Goal: Task Accomplishment & Management: Manage account settings

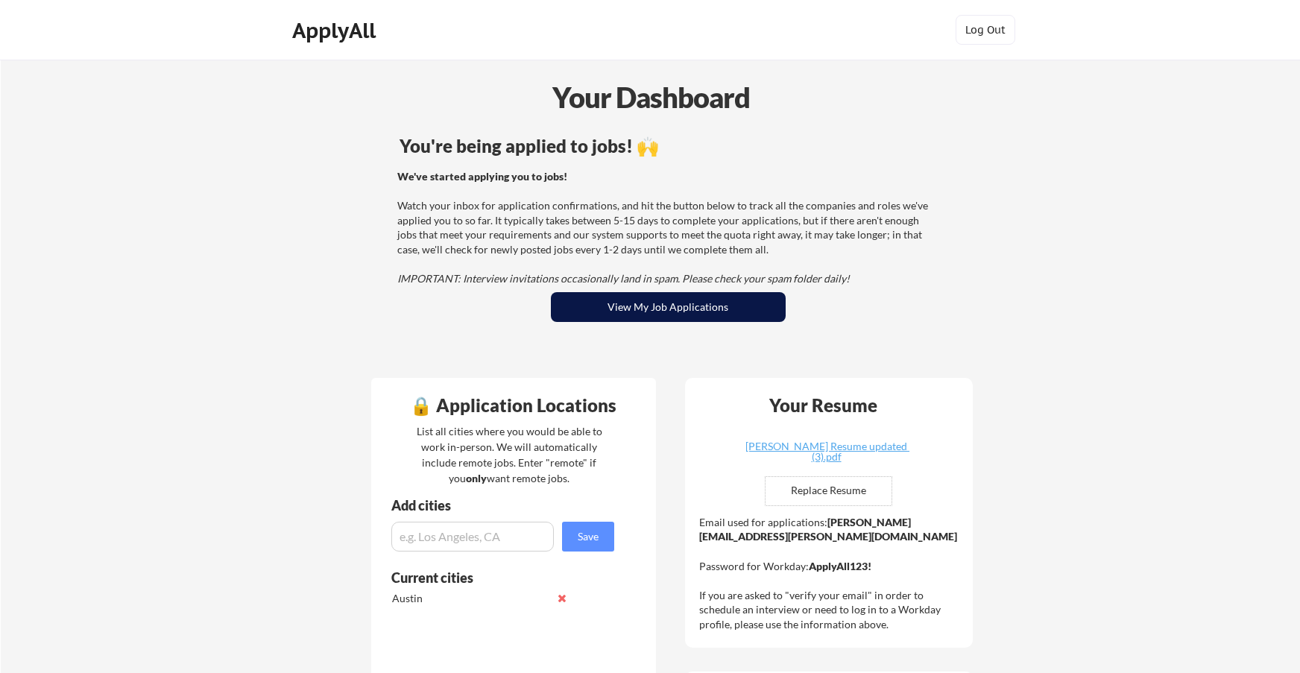
click at [663, 315] on button "View My Job Applications" at bounding box center [668, 307] width 235 height 30
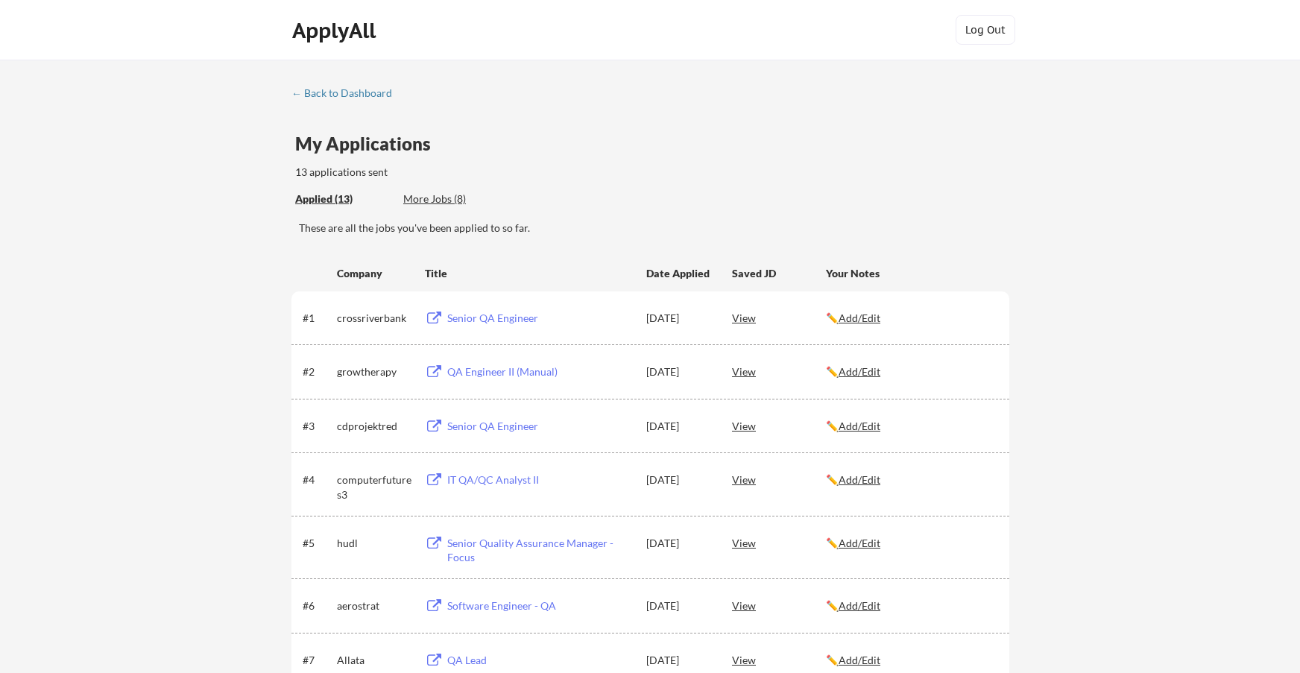
click at [438, 195] on div "More Jobs (8)" at bounding box center [458, 199] width 110 height 15
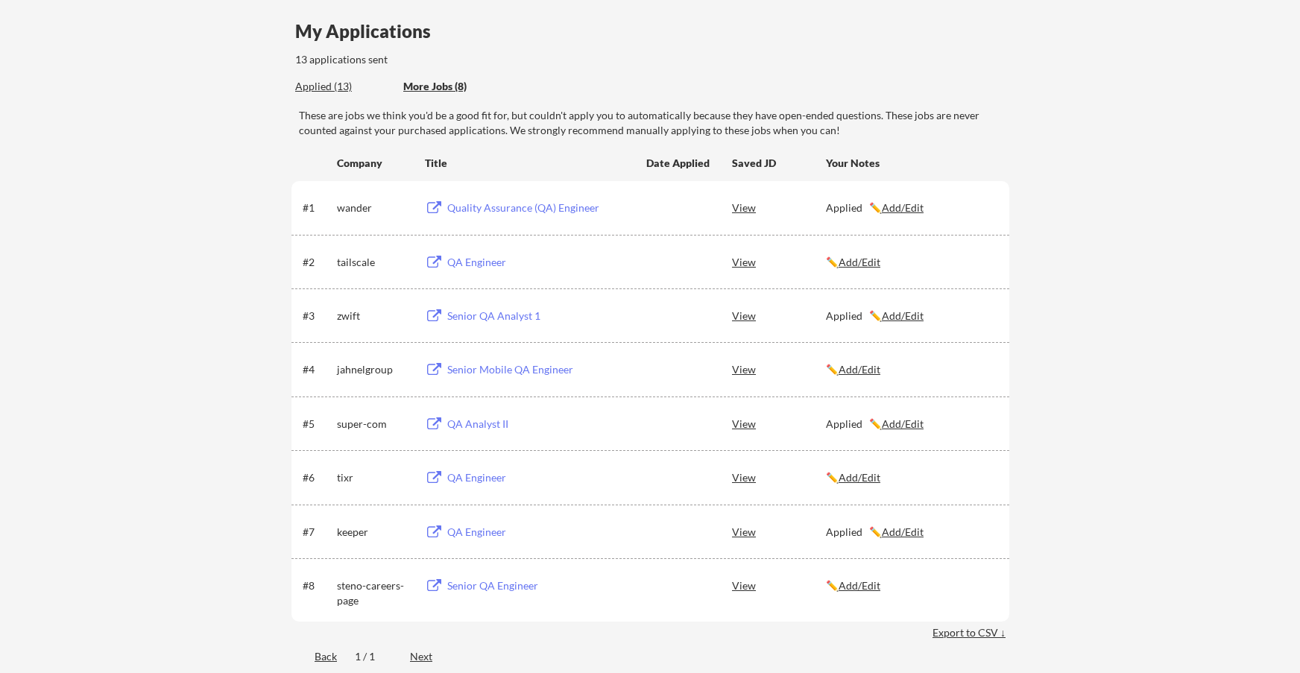
scroll to position [149, 0]
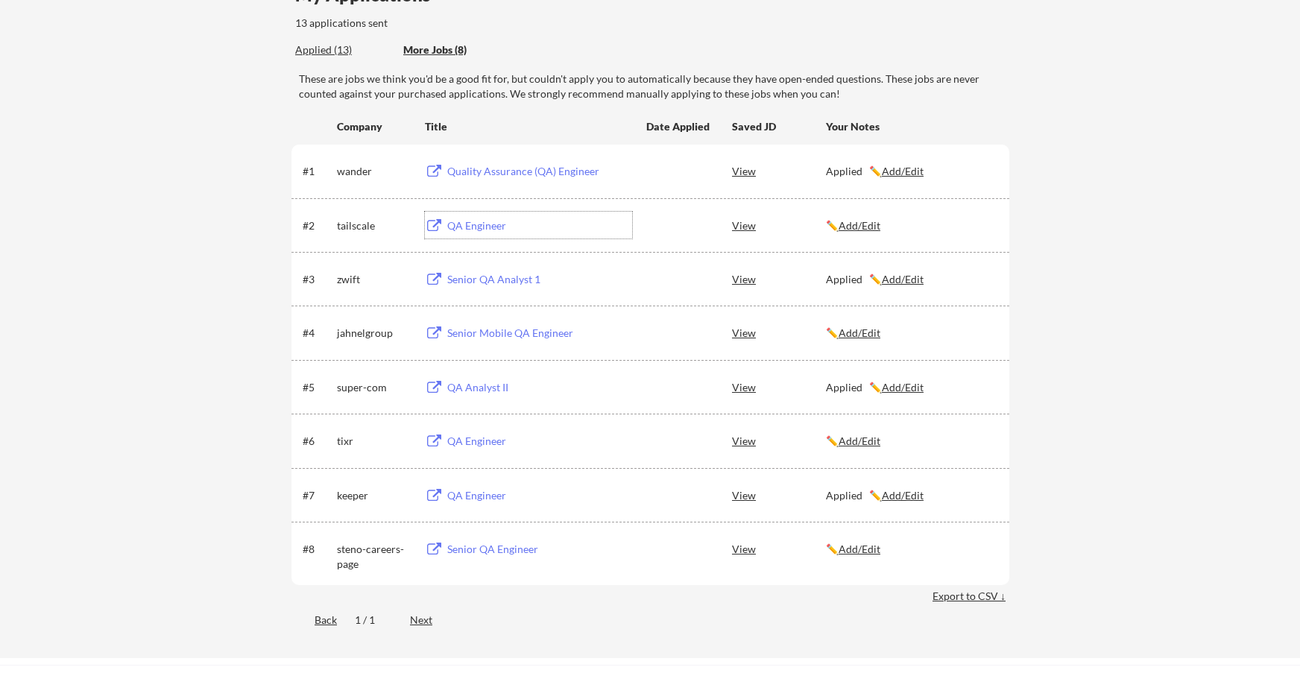
drag, startPoint x: 463, startPoint y: 224, endPoint x: 449, endPoint y: 224, distance: 14.2
click at [449, 224] on div "QA Engineer" at bounding box center [539, 225] width 185 height 15
click at [485, 332] on div "Senior Mobile QA Engineer" at bounding box center [539, 333] width 185 height 15
click at [478, 438] on div "QA Engineer" at bounding box center [539, 441] width 185 height 15
click at [491, 548] on div "Senior QA Engineer" at bounding box center [539, 549] width 185 height 15
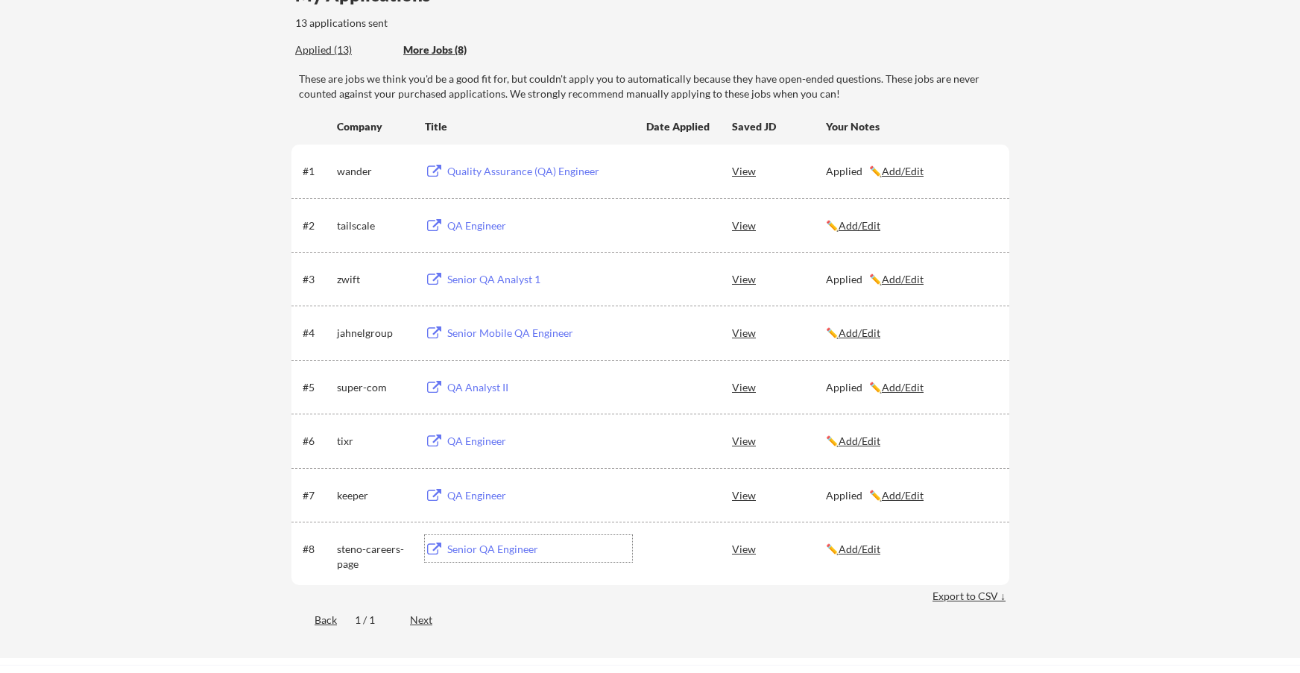
click at [863, 553] on u "Add/Edit" at bounding box center [860, 549] width 42 height 13
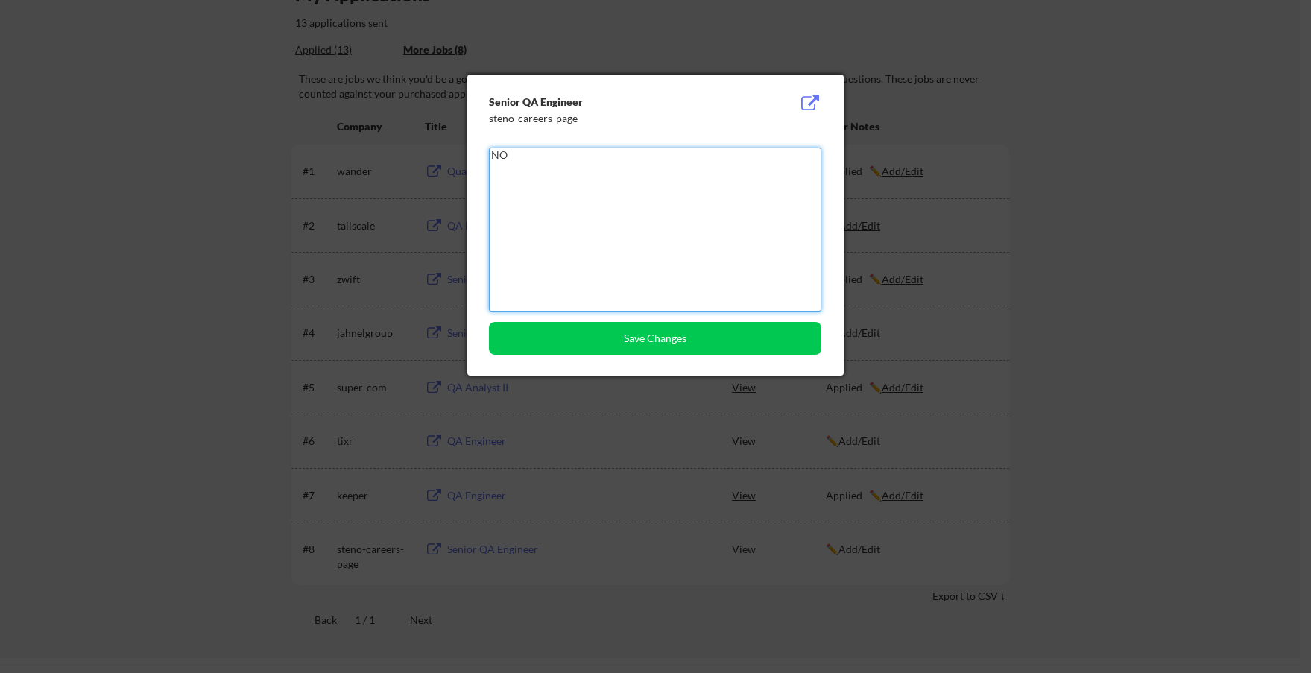
type textarea "N"
type textarea "Underqualified."
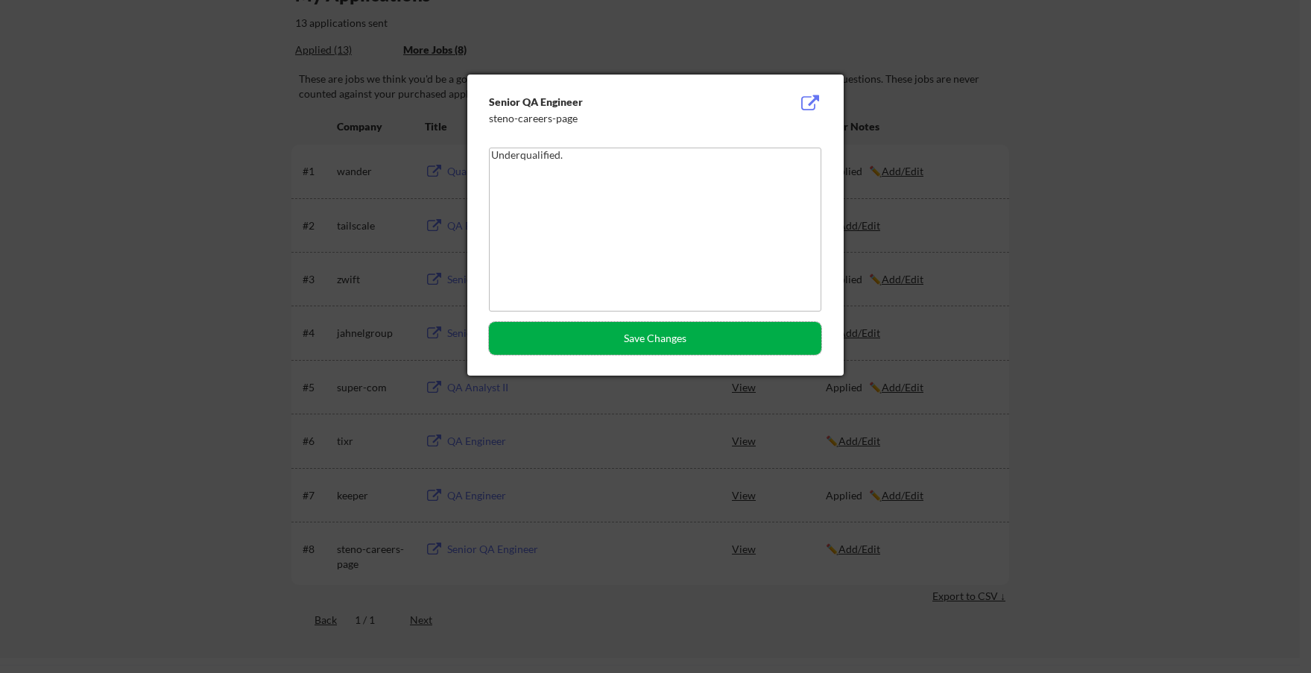
click at [707, 332] on button "Save Changes" at bounding box center [655, 338] width 332 height 33
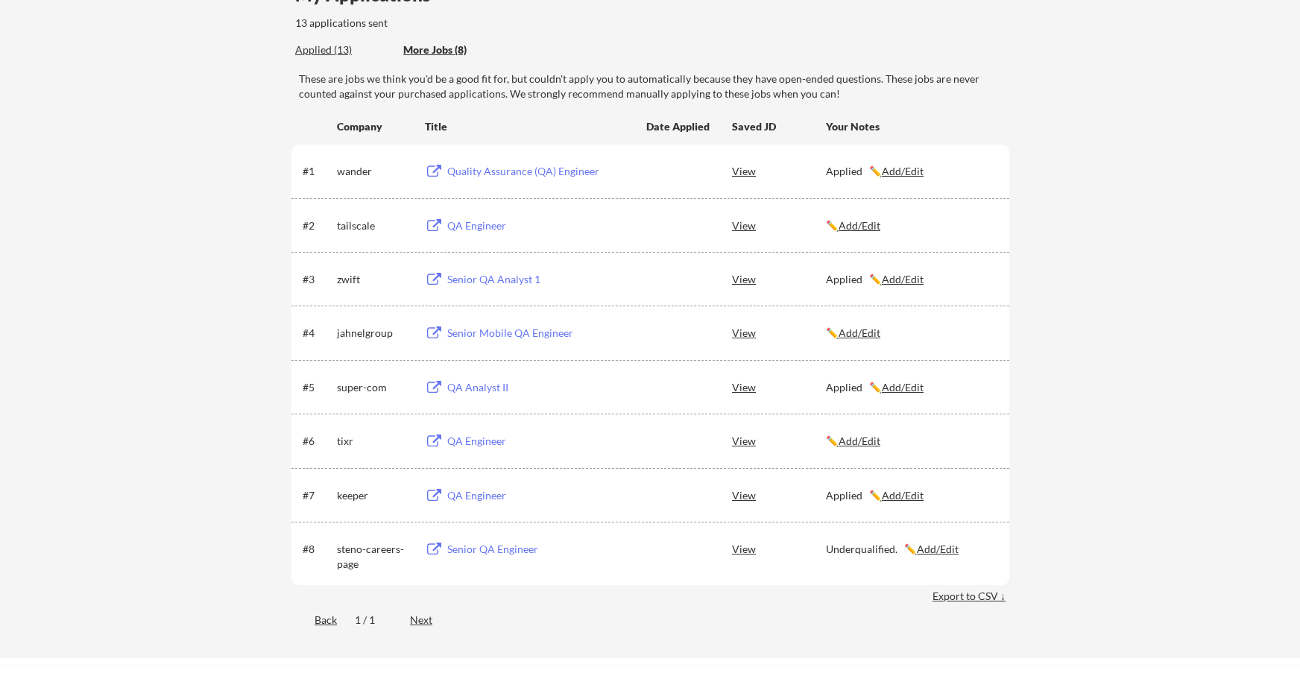
click at [870, 445] on u "Add/Edit" at bounding box center [860, 441] width 42 height 13
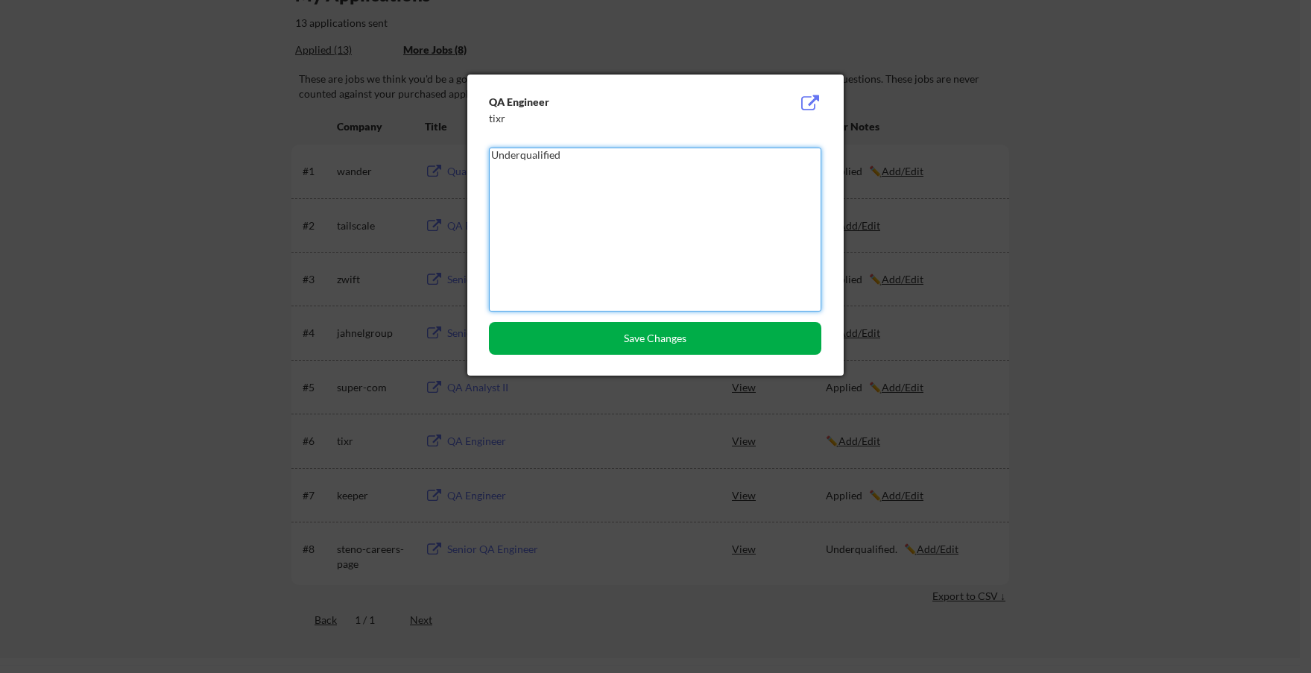
type textarea "Underqualified"
click at [736, 328] on button "Save Changes" at bounding box center [655, 338] width 332 height 33
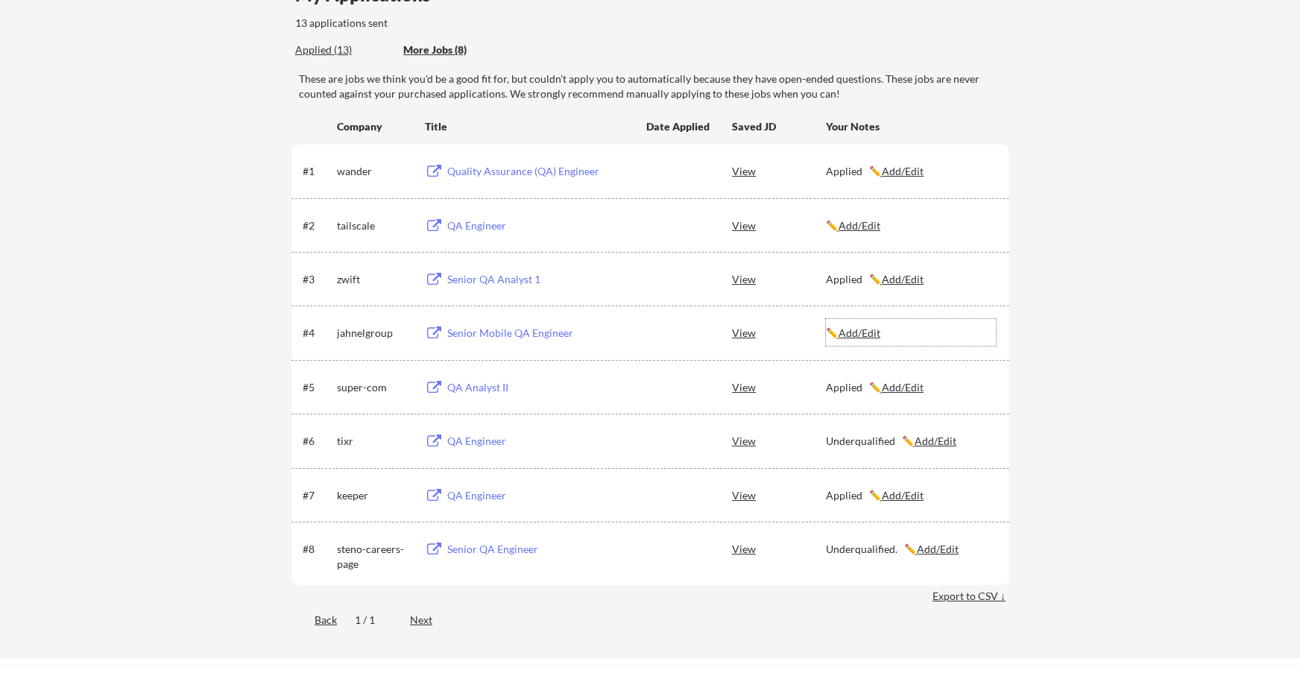
click at [865, 331] on u "Add/Edit" at bounding box center [860, 333] width 42 height 13
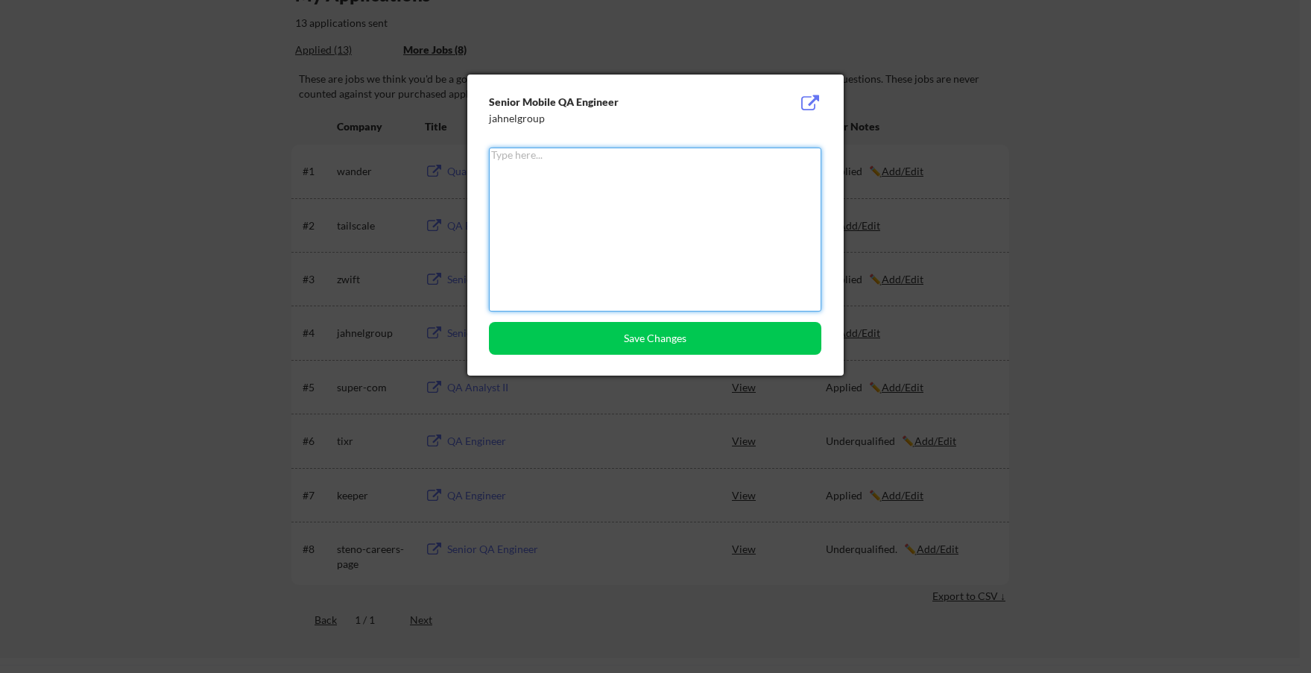
click at [584, 220] on textarea at bounding box center [655, 230] width 332 height 164
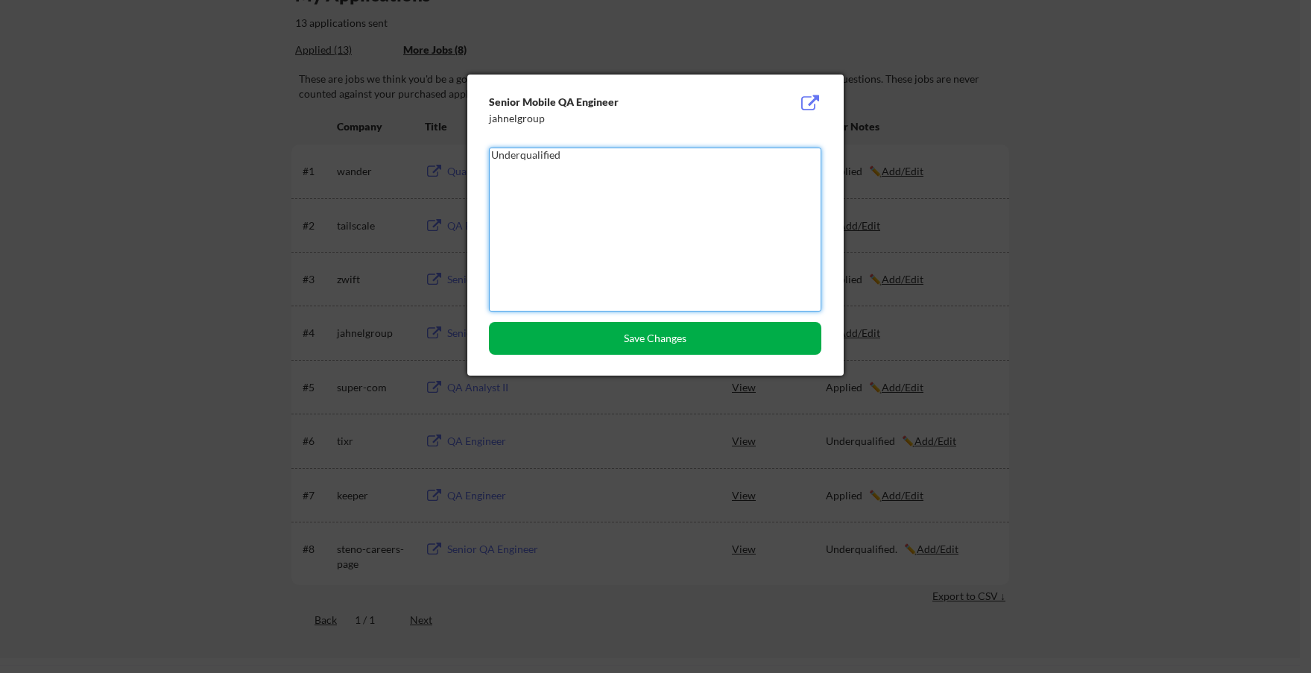
type textarea "Underqualified"
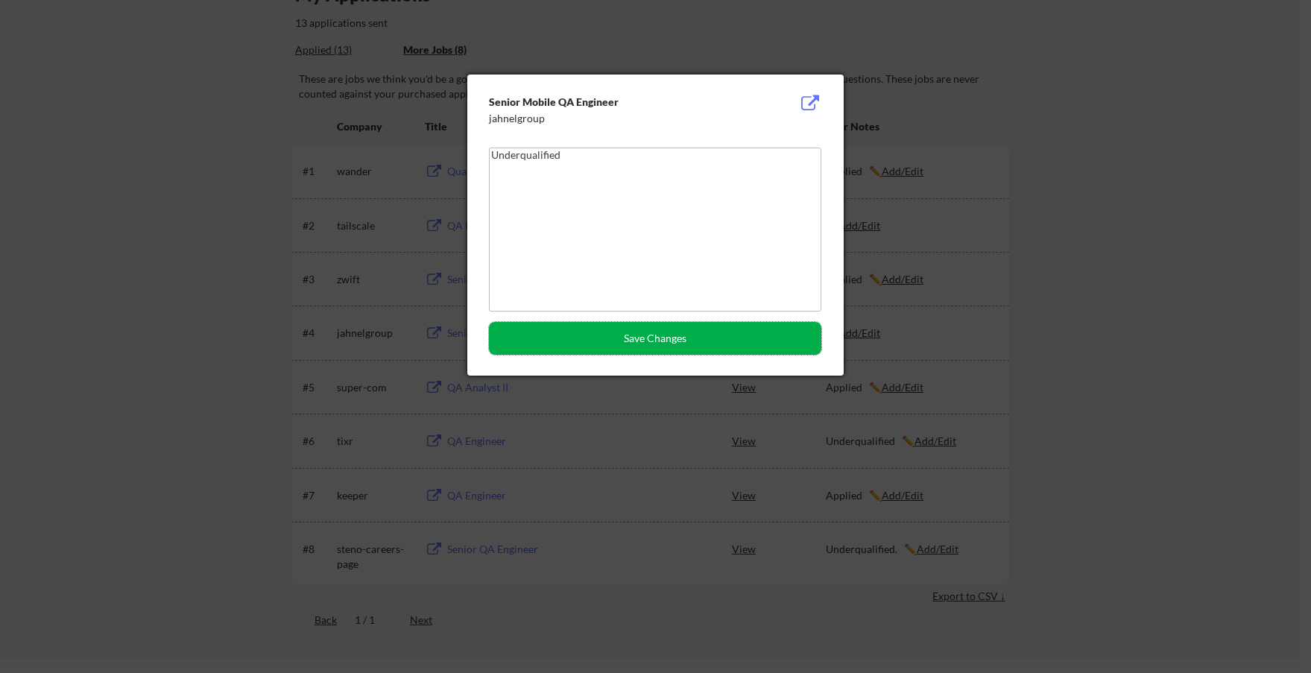
click at [671, 344] on button "Save Changes" at bounding box center [655, 338] width 332 height 33
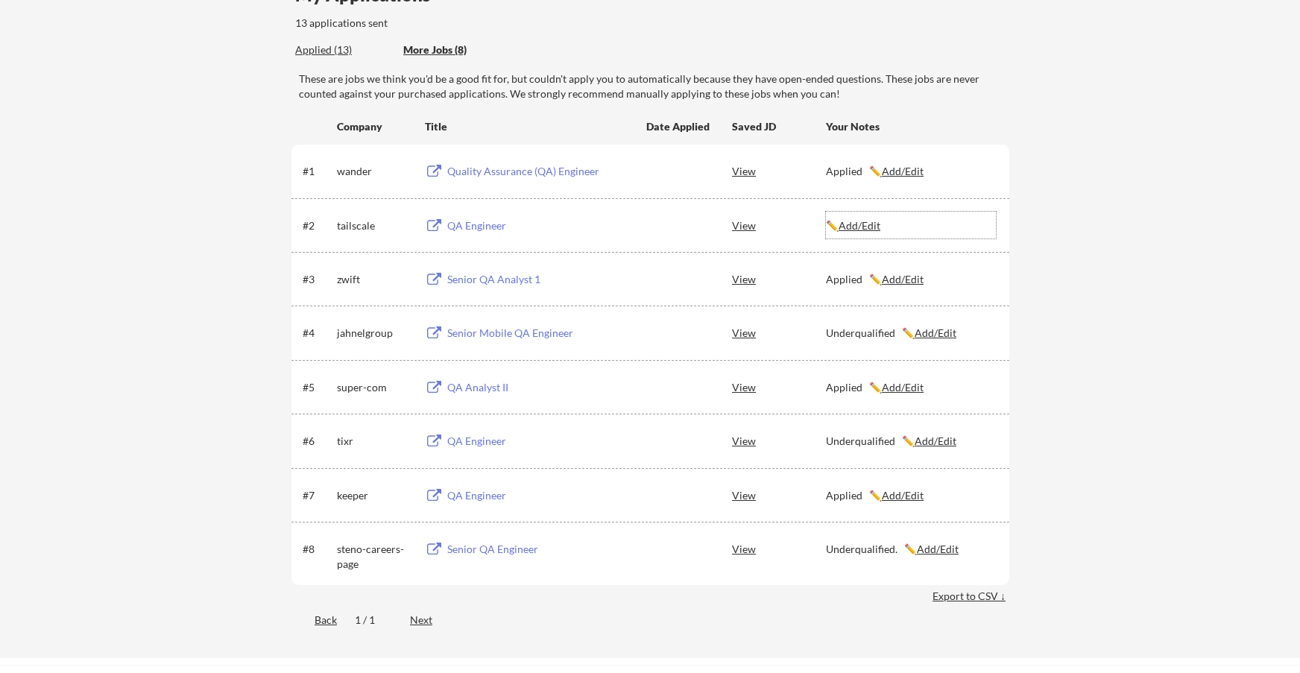
click at [872, 224] on u "Add/Edit" at bounding box center [860, 225] width 42 height 13
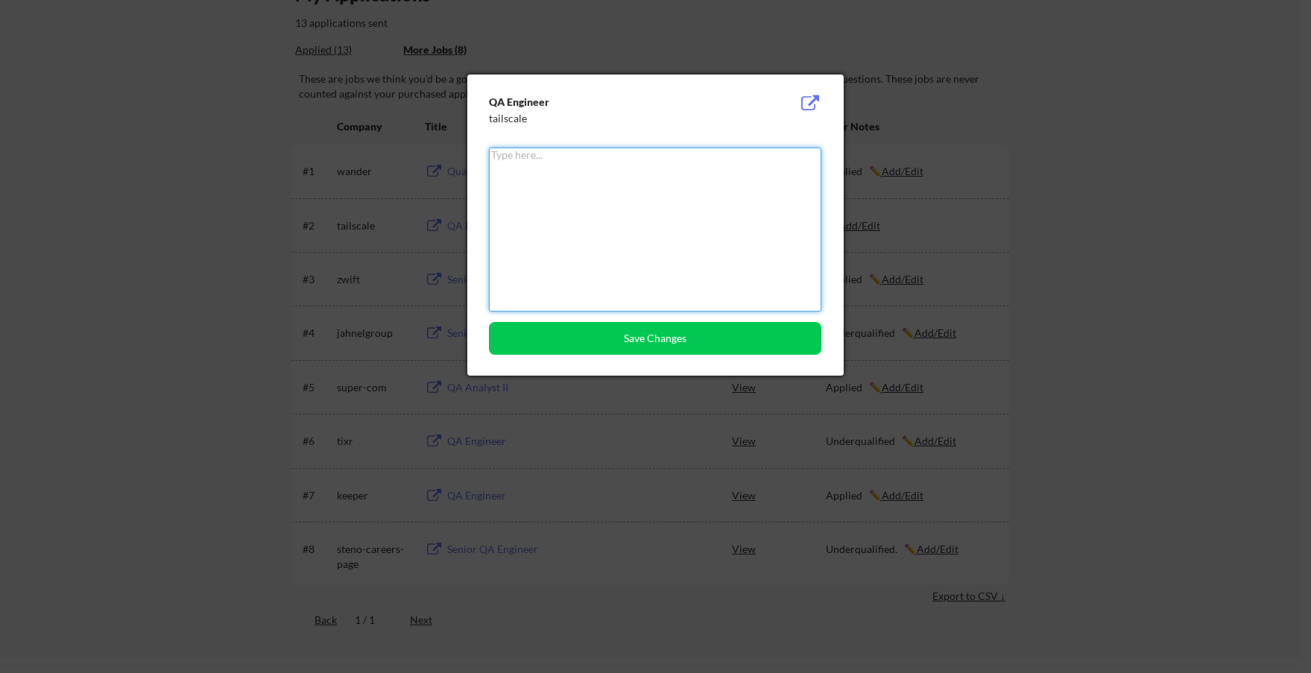
click at [726, 228] on textarea at bounding box center [655, 230] width 332 height 164
type textarea "Applied"
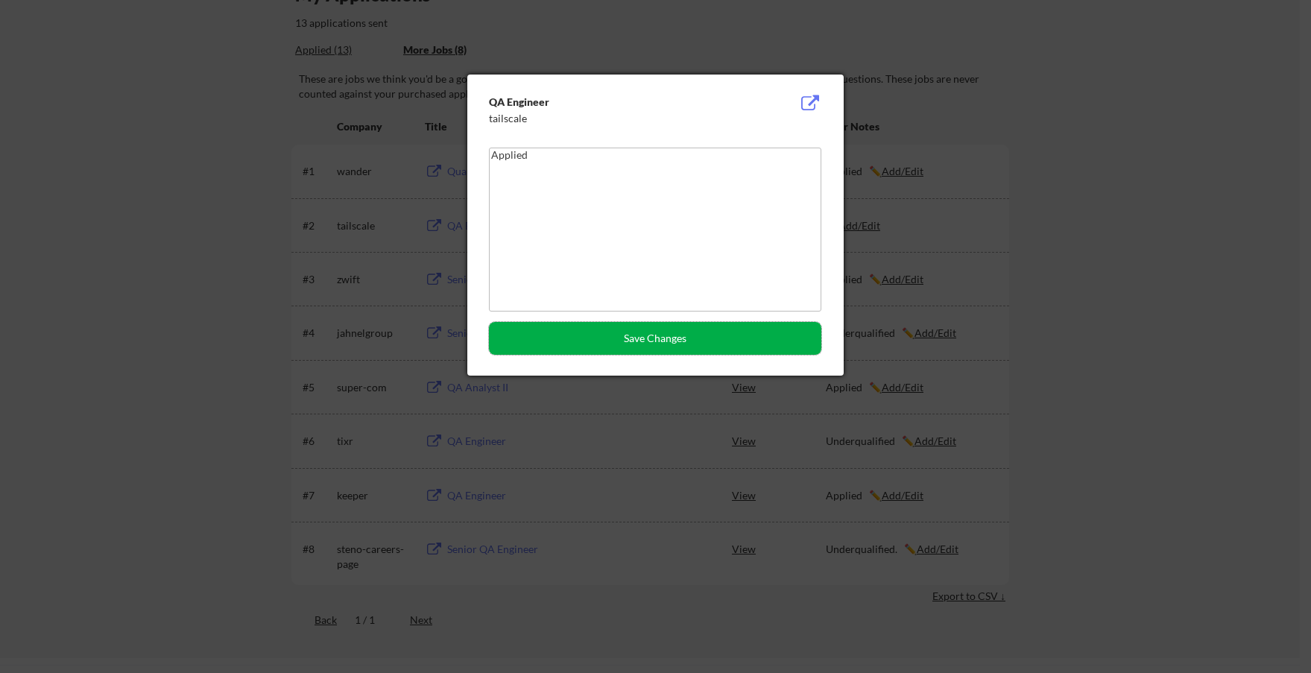
click at [663, 336] on button "Save Changes" at bounding box center [655, 338] width 332 height 33
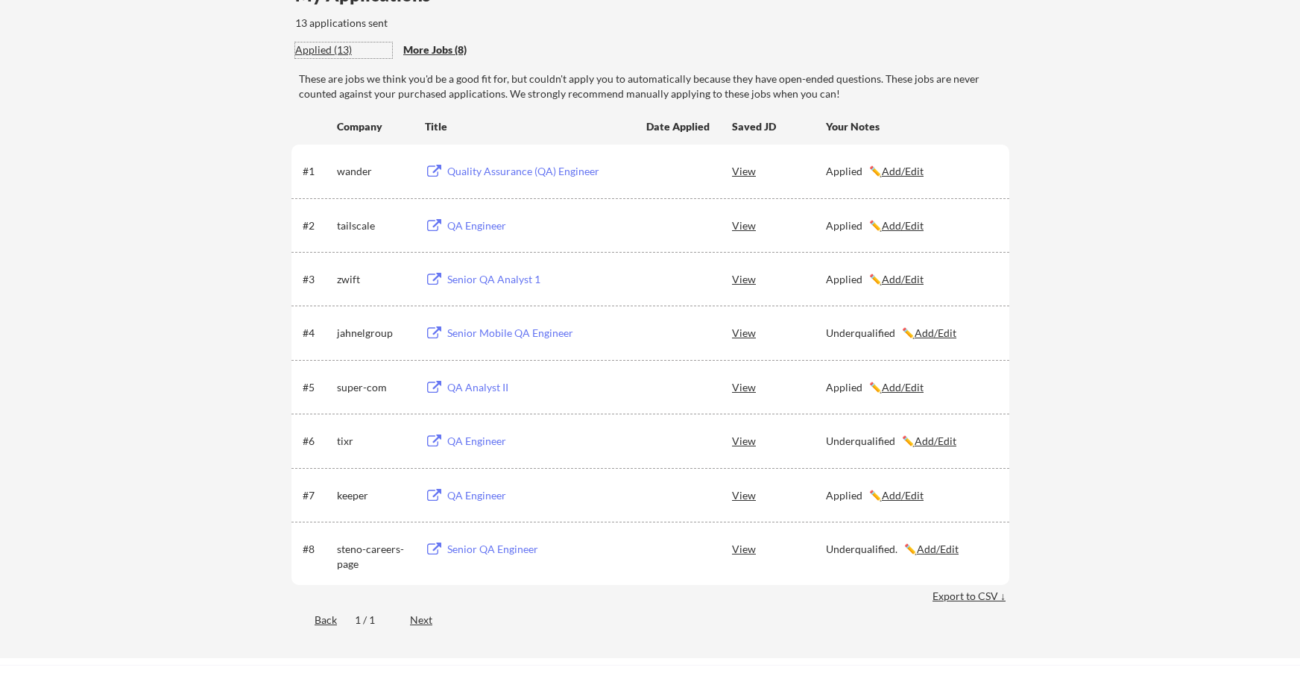
click at [331, 51] on div "Applied (13)" at bounding box center [343, 49] width 97 height 15
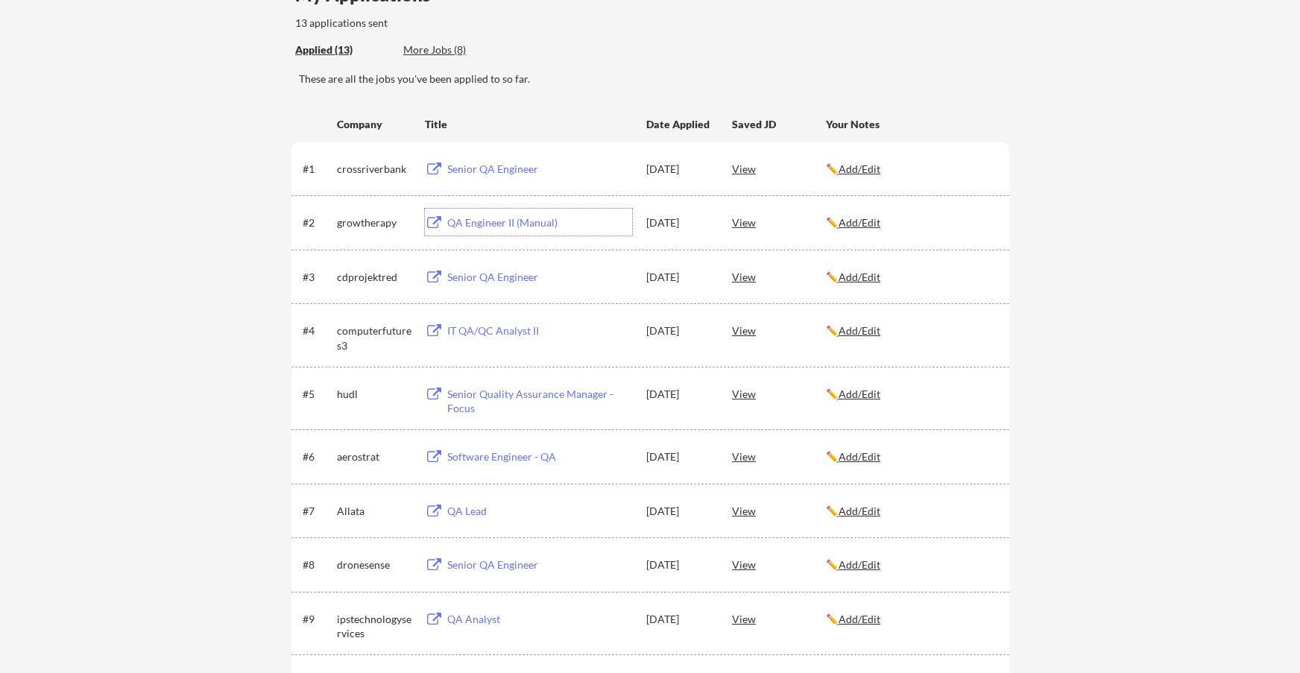
click at [496, 219] on div "QA Engineer II (Manual)" at bounding box center [539, 222] width 185 height 15
click at [507, 332] on div "IT QA/QC Analyst II" at bounding box center [539, 331] width 185 height 15
